Goal: Navigation & Orientation: Find specific page/section

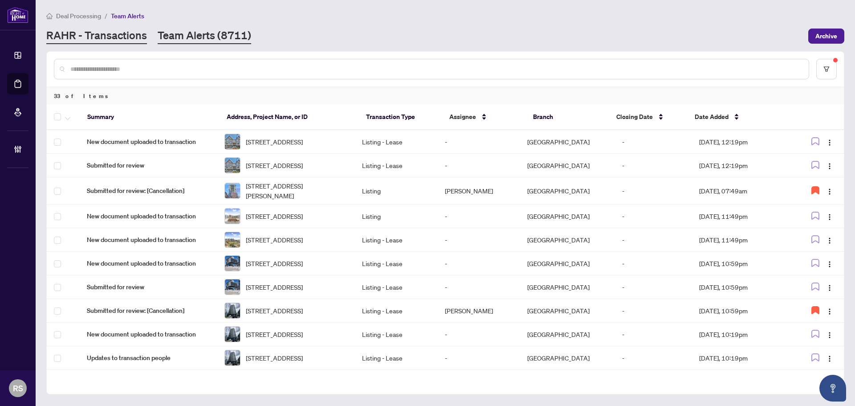
click at [117, 36] on link "RAHR - Transactions" at bounding box center [96, 36] width 101 height 16
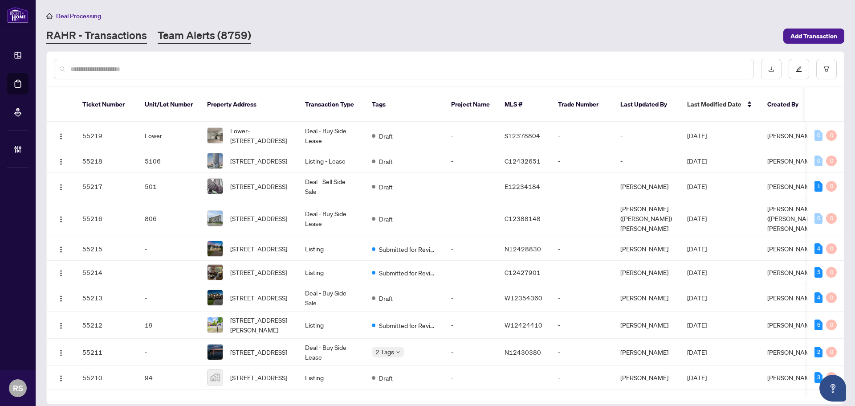
click at [201, 37] on link "Team Alerts (8759)" at bounding box center [205, 36] width 94 height 16
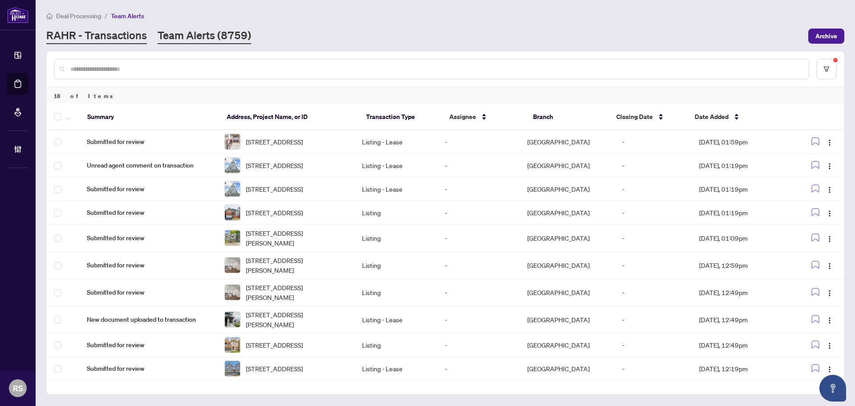
click at [119, 37] on link "RAHR - Transactions" at bounding box center [96, 36] width 101 height 16
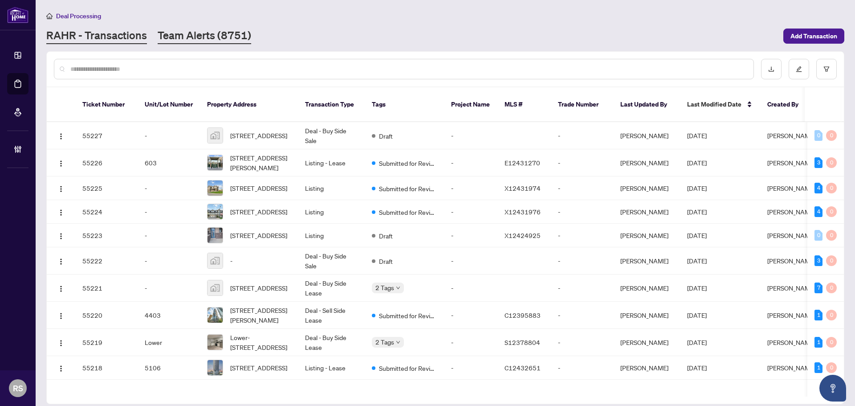
click at [203, 36] on link "Team Alerts (8751)" at bounding box center [205, 36] width 94 height 16
